Goal: Transaction & Acquisition: Purchase product/service

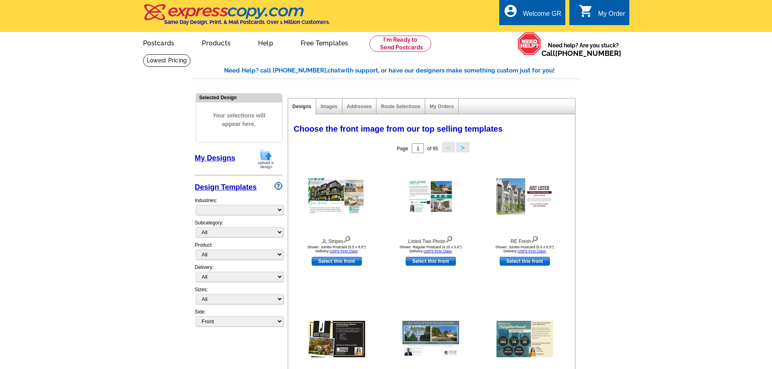
select select "785"
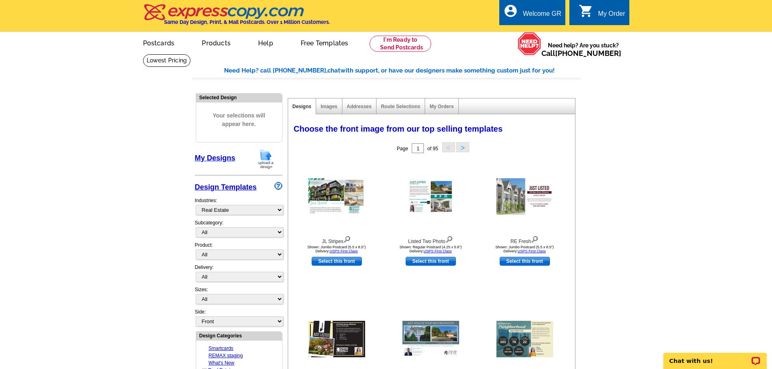
click at [267, 156] on img at bounding box center [265, 159] width 21 height 21
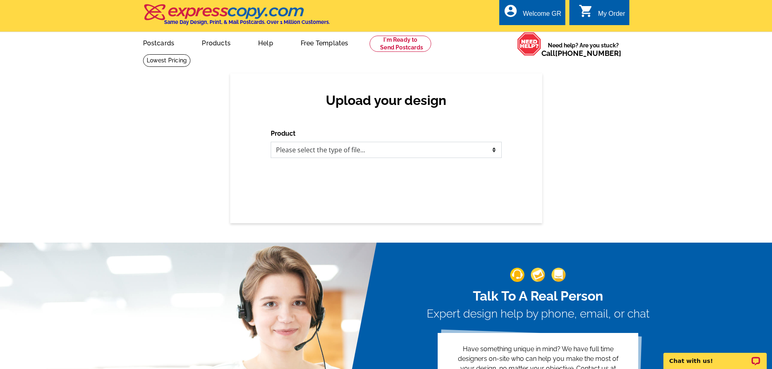
click at [370, 152] on select "Please select the type of file... Postcards Business Cards Letters and flyers G…" at bounding box center [386, 150] width 231 height 16
select select "3"
click at [271, 142] on select "Please select the type of file... Postcards Business Cards Letters and flyers G…" at bounding box center [386, 150] width 231 height 16
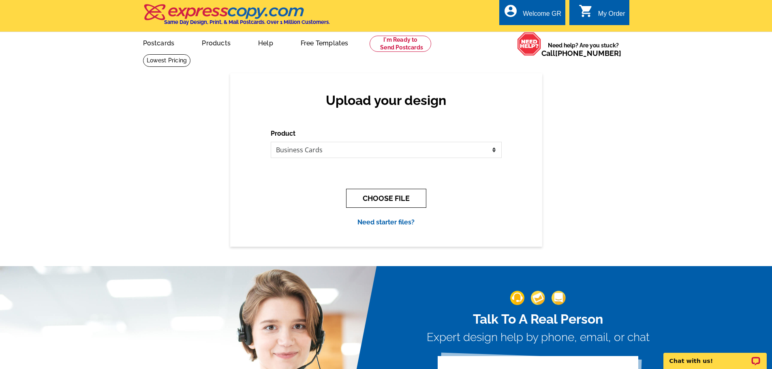
click at [370, 198] on button "CHOOSE FILE" at bounding box center [386, 198] width 80 height 19
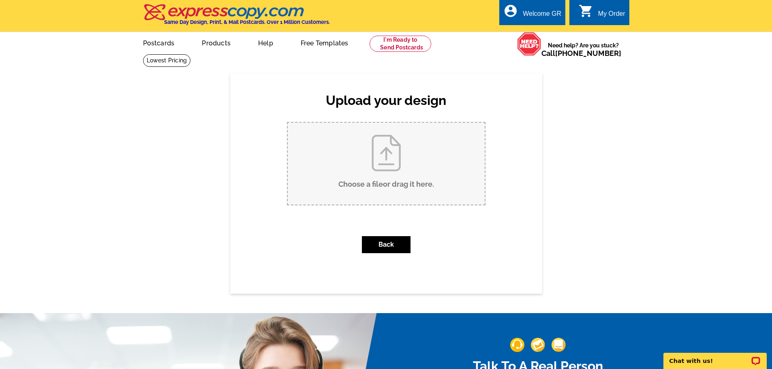
click at [366, 165] on input "Choose a file or drag it here ." at bounding box center [386, 164] width 197 height 82
type input "C:\fakepath\Liz_Bcard proof.pdf"
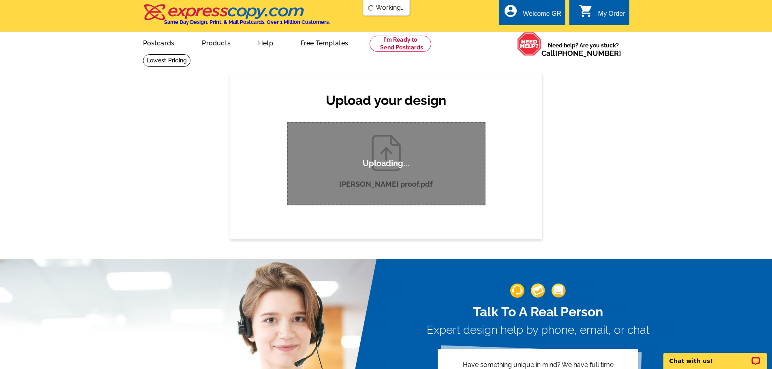
click at [184, 159] on div "Upload your design Product Please select the type of file... Postcards Business…" at bounding box center [386, 156] width 772 height 166
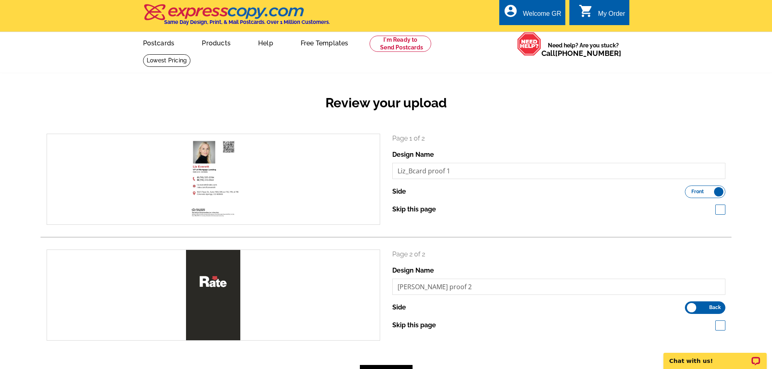
click at [292, 95] on div "Review your upload" at bounding box center [386, 110] width 691 height 48
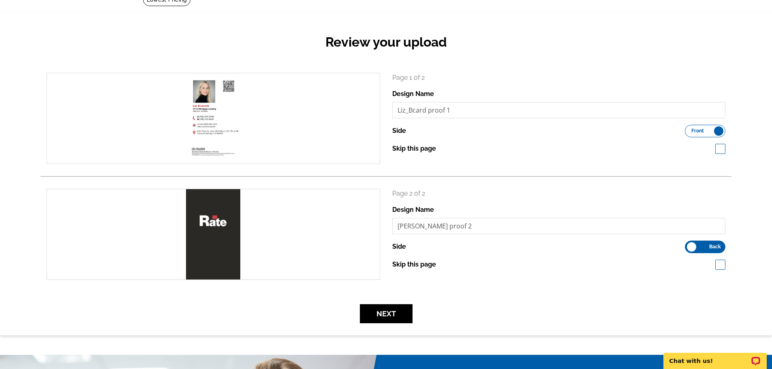
scroll to position [81, 0]
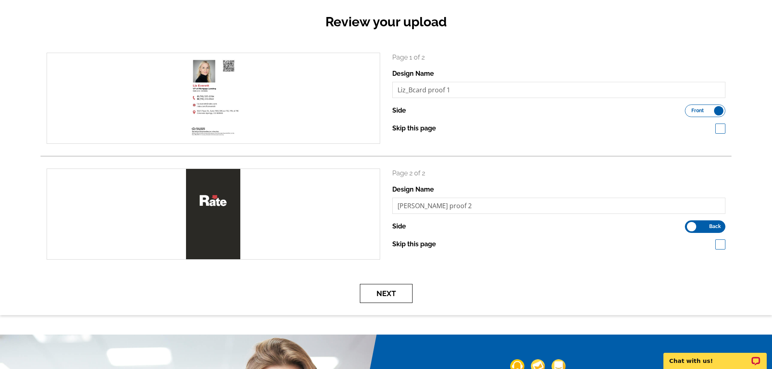
click at [373, 298] on button "Next" at bounding box center [386, 293] width 53 height 19
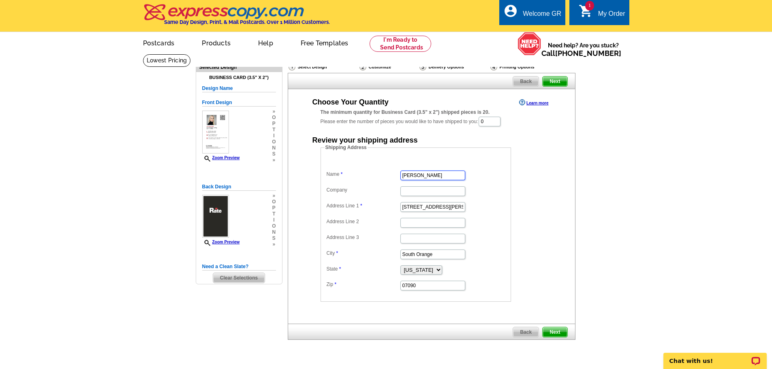
click at [446, 175] on input "Vanessa Pollock" at bounding box center [433, 176] width 65 height 10
type input "[PERSON_NAME]"
click at [490, 122] on input "0" at bounding box center [490, 122] width 22 height 10
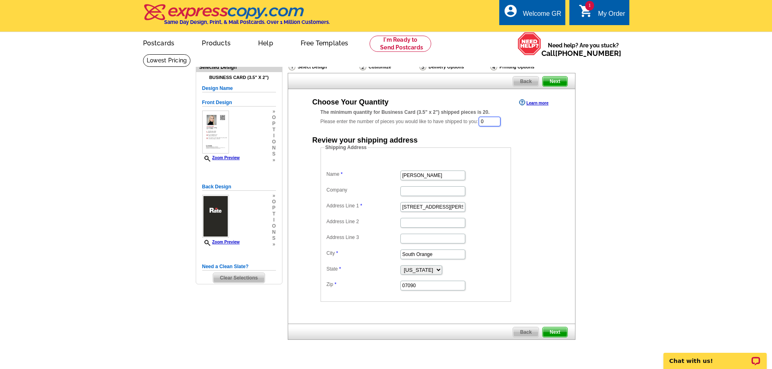
click at [490, 122] on input "0" at bounding box center [490, 122] width 22 height 10
type input "1000"
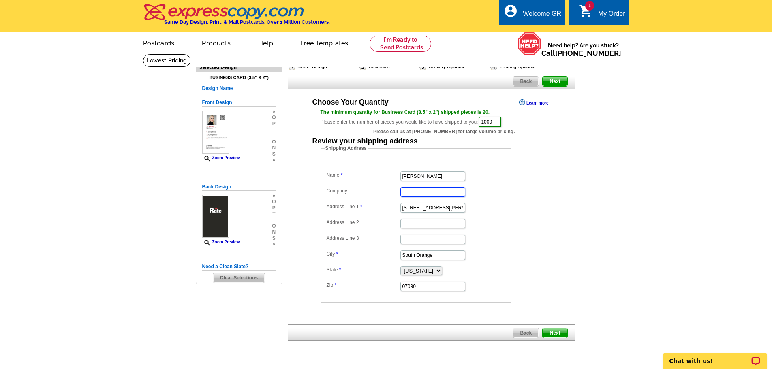
click at [410, 195] on input "Company" at bounding box center [433, 192] width 65 height 10
type input "Rate"
click at [434, 208] on input "Address Line 1" at bounding box center [433, 208] width 65 height 10
click at [415, 207] on input "Address Line 1" at bounding box center [433, 208] width 65 height 10
paste input "15658 Old Post Dr. Monument, CO 80132"
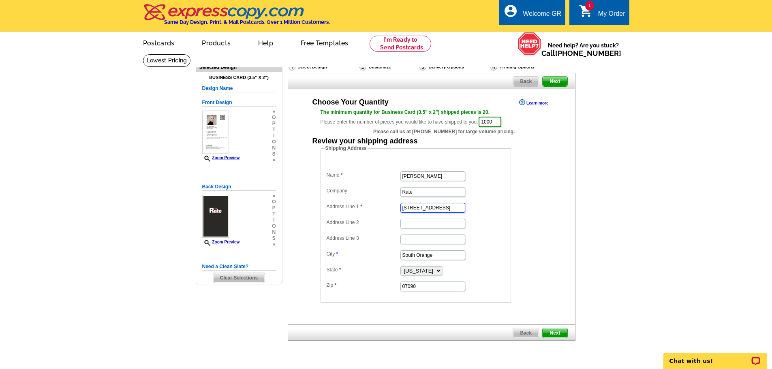
scroll to position [0, 31]
type input "15658 Old Post Dr. Monument, CO 80132"
click at [414, 224] on input "Address Line 2" at bounding box center [433, 224] width 65 height 10
paste input "15658 Old Post Dr. Monument, CO 80132"
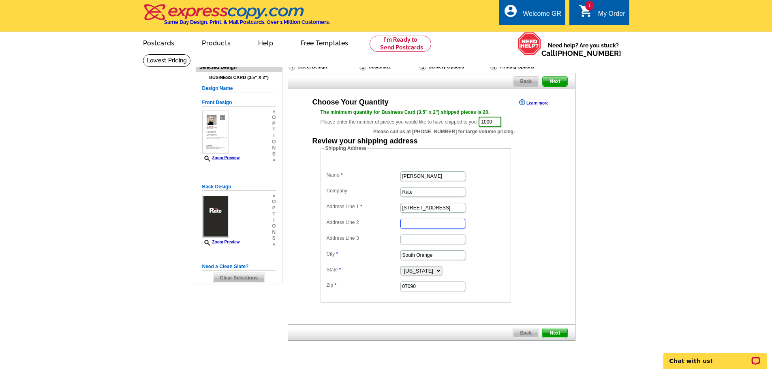
type input "15658 Old Post Dr. Monument, CO 80132"
click at [427, 212] on input "15658 Old Post Dr. Monument, CO 80132" at bounding box center [433, 208] width 65 height 10
click at [444, 209] on input "15658 Old Post Dr. Monument, CO 80132" at bounding box center [433, 208] width 65 height 10
click at [429, 210] on input "15658 Old Post Dr. Monument, CO 80132" at bounding box center [433, 208] width 65 height 10
click at [446, 210] on input "15658 Old Post Dr. Monument, CO 80132" at bounding box center [433, 208] width 65 height 10
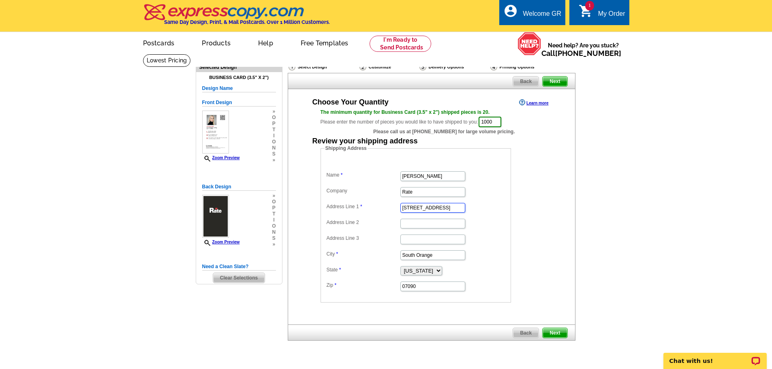
scroll to position [0, 31]
drag, startPoint x: 445, startPoint y: 210, endPoint x: 513, endPoint y: 212, distance: 67.8
click at [513, 212] on dd "Shipping Address Name Liz Everett Company Rate Address Line 1 15658 Old Post Dr…" at bounding box center [429, 224] width 216 height 158
type input "[STREET_ADDRESS]"
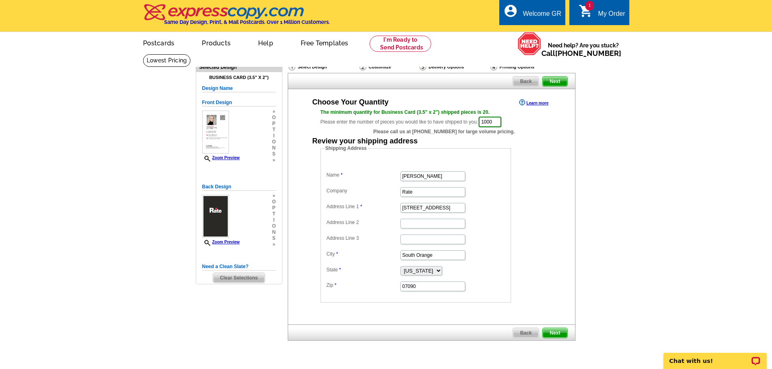
click at [369, 233] on dl "Name Liz Everett Company Rate Address Line 1 15658 Old Post Dr. Address Line 2 …" at bounding box center [416, 225] width 182 height 133
click at [419, 225] on input "Address Line 2" at bounding box center [433, 224] width 65 height 10
click at [416, 243] on input "Address Line 3" at bounding box center [433, 240] width 65 height 10
click at [405, 255] on input "South Orange" at bounding box center [433, 256] width 65 height 10
click at [451, 260] on input "South Orange" at bounding box center [433, 256] width 65 height 10
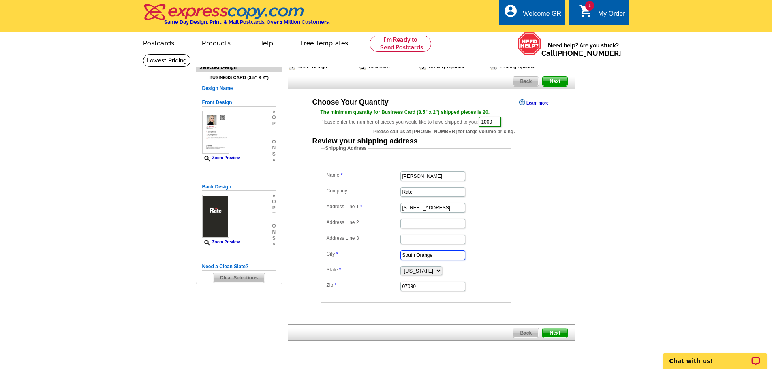
click at [451, 260] on input "South Orange" at bounding box center [433, 256] width 65 height 10
type input "Monument"
select select "CO"
click at [427, 286] on input "07090" at bounding box center [433, 287] width 65 height 10
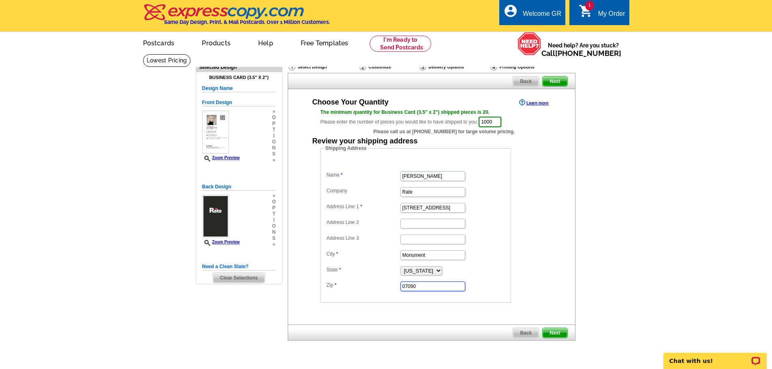
click at [427, 286] on input "07090" at bounding box center [433, 287] width 65 height 10
type input "80132"
click at [556, 335] on span "Next" at bounding box center [555, 333] width 24 height 10
click at [557, 269] on div "Shipping Address Name Liz Everett Company Rate Address Line 1 15658 Old Post Dr…" at bounding box center [431, 224] width 255 height 158
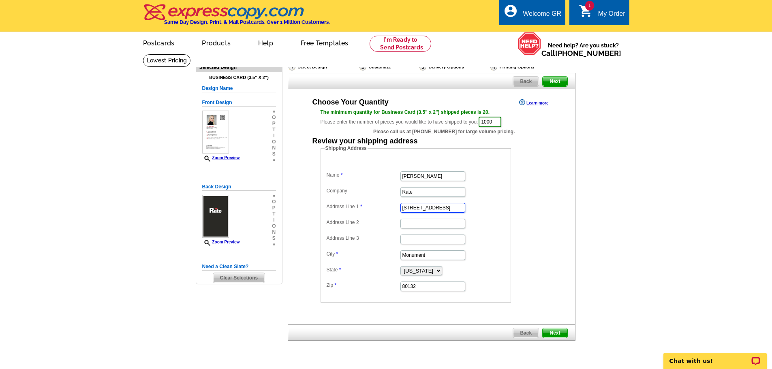
click at [447, 208] on input "[STREET_ADDRESS]" at bounding box center [433, 208] width 65 height 10
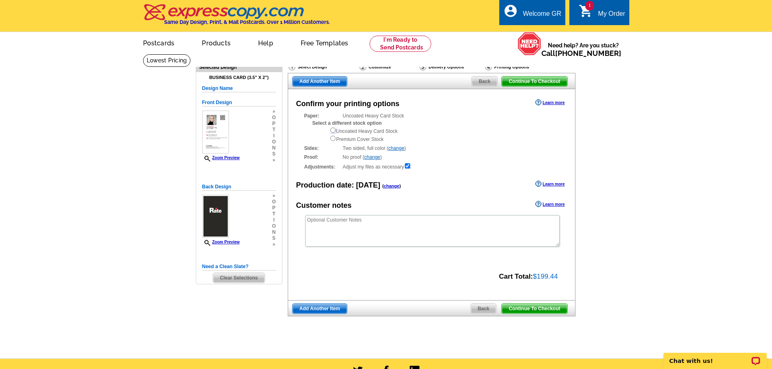
click at [333, 131] on input "radio" at bounding box center [332, 130] width 5 height 5
radio input "true"
click at [525, 311] on span "Continue To Checkout" at bounding box center [534, 309] width 65 height 10
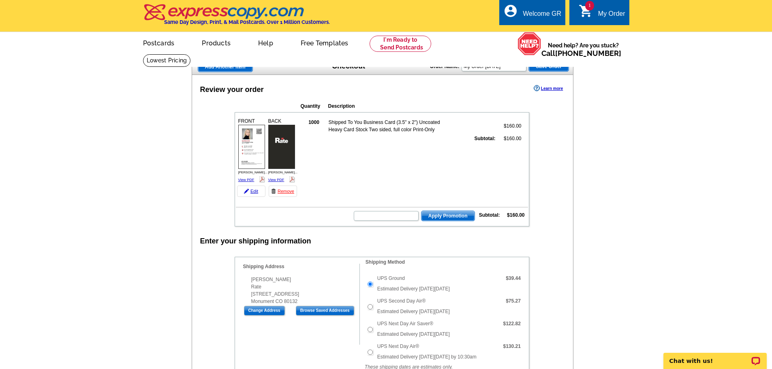
click at [533, 131] on div "Quantity Description FRONT 1000 $160.00" at bounding box center [382, 162] width 326 height 129
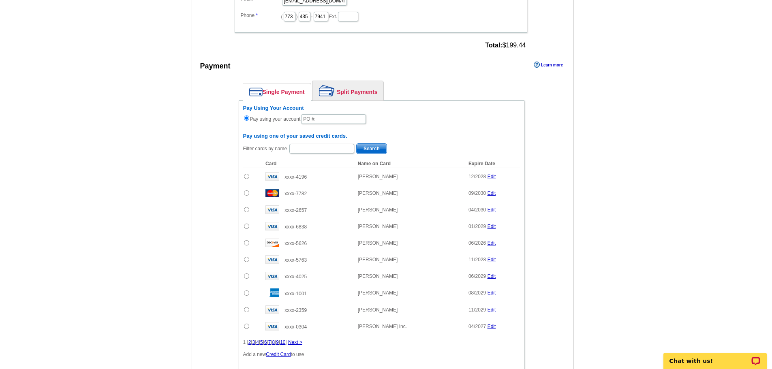
scroll to position [527, 0]
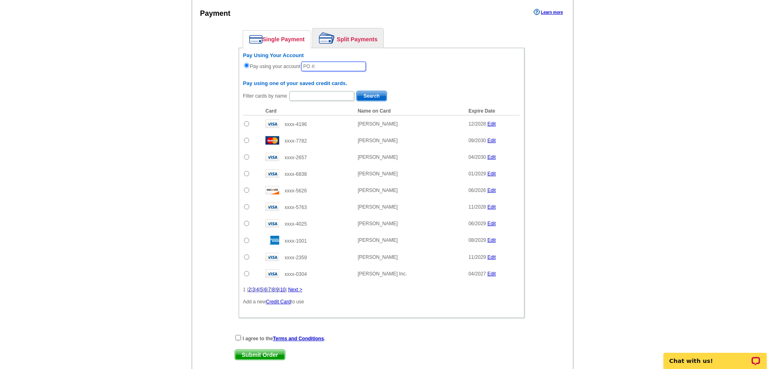
click at [344, 66] on input "text" at bounding box center [333, 67] width 65 height 10
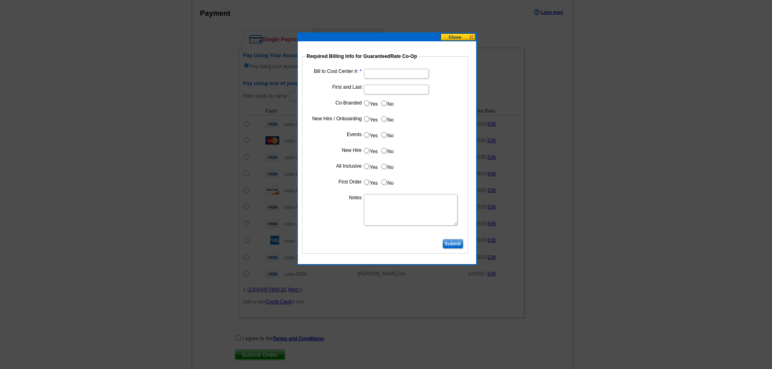
type input "9262025_243_RT"
click at [378, 75] on input "Bill to Cost Center #:" at bounding box center [396, 74] width 65 height 10
type input "1670"
click at [379, 88] on input "First and Last" at bounding box center [396, 90] width 65 height 10
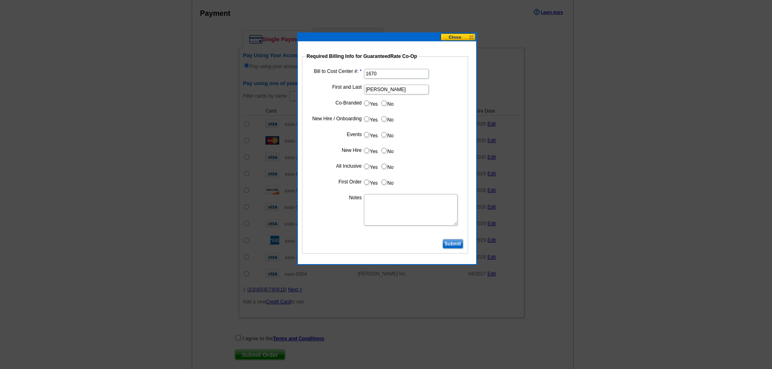
type input "[PERSON_NAME]"
click at [384, 101] on input "No" at bounding box center [384, 103] width 5 height 5
radio input "true"
click at [366, 121] on input "Yes" at bounding box center [366, 118] width 5 height 5
radio input "true"
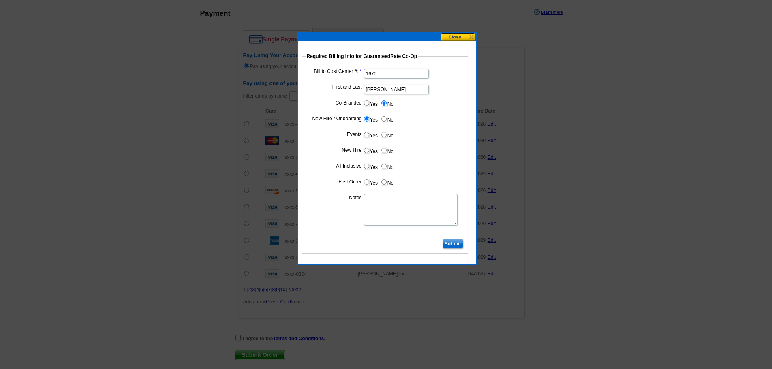
click at [384, 133] on input "No" at bounding box center [384, 134] width 5 height 5
radio input "true"
click at [366, 152] on input "Yes" at bounding box center [366, 150] width 5 height 5
radio input "true"
click at [368, 166] on input "Yes" at bounding box center [366, 166] width 5 height 5
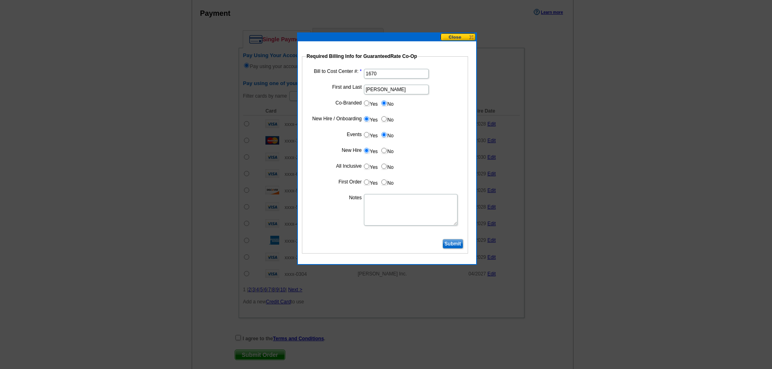
radio input "true"
click at [369, 183] on input "Yes" at bounding box center [366, 182] width 5 height 5
radio input "true"
click at [382, 73] on input "1670" at bounding box center [396, 74] width 65 height 10
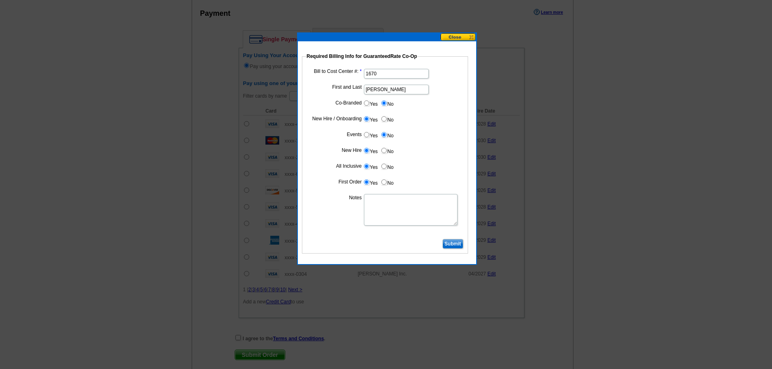
click at [382, 73] on input "1670" at bounding box center [396, 74] width 65 height 10
click at [384, 211] on textarea "Notes" at bounding box center [411, 210] width 94 height 32
paste textarea "1670"
type textarea "1670"
click at [450, 244] on input "Submit" at bounding box center [453, 244] width 21 height 10
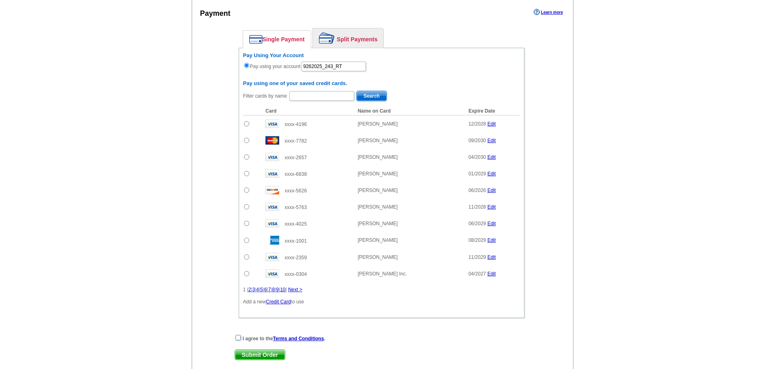
click at [238, 341] on input "checkbox" at bounding box center [238, 337] width 5 height 5
checkbox input "true"
click at [202, 258] on div "Enter your contact information Learn more Who May We Contact If Needed? Full Na…" at bounding box center [383, 129] width 382 height 508
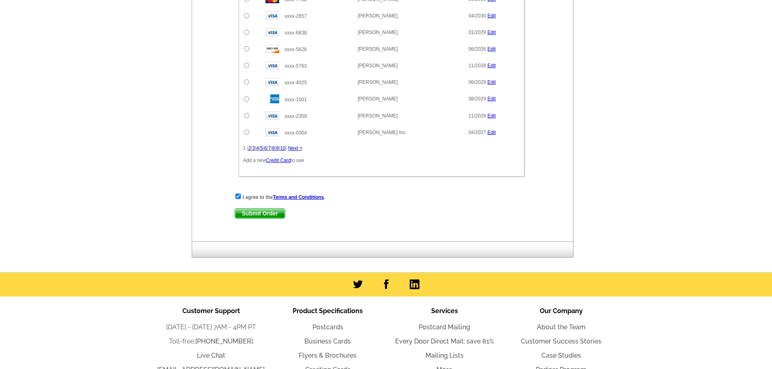
scroll to position [730, 0]
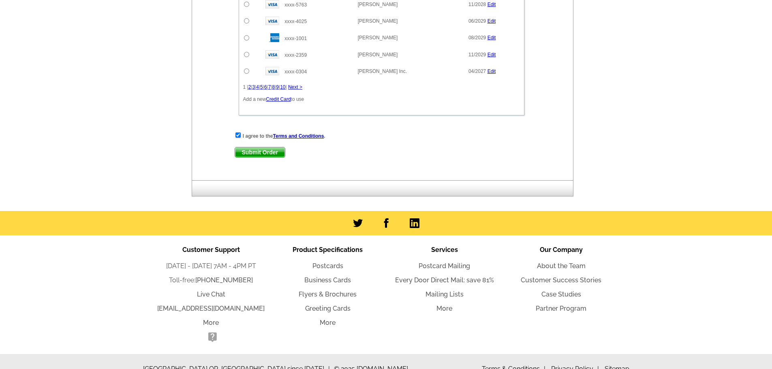
click at [272, 156] on span "Submit Order" at bounding box center [260, 153] width 50 height 10
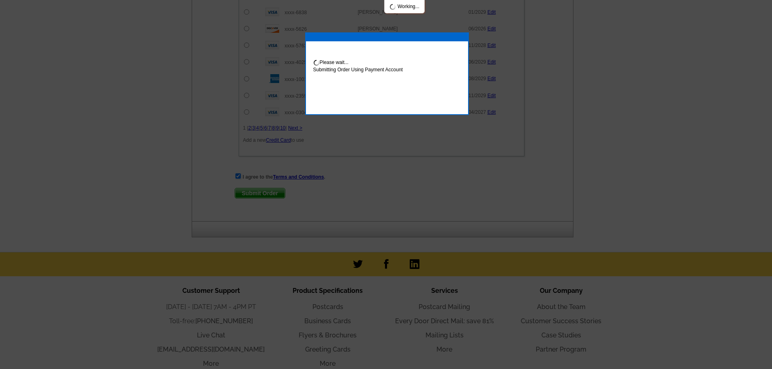
scroll to position [771, 0]
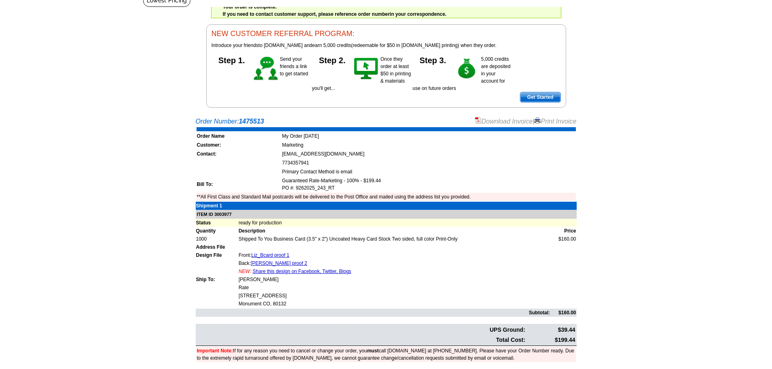
scroll to position [81, 0]
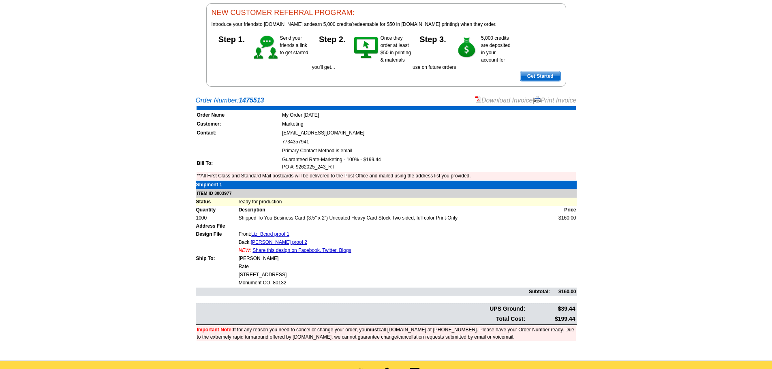
click at [497, 100] on link "Download Invoice" at bounding box center [504, 100] width 58 height 7
